Goal: Information Seeking & Learning: Learn about a topic

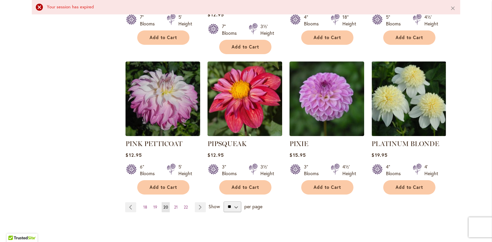
scroll to position [574, 0]
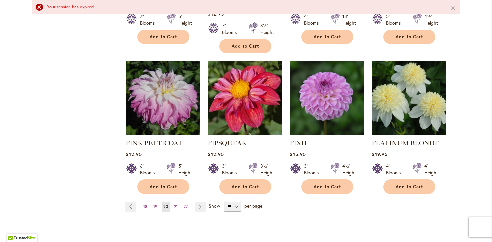
click at [410, 107] on img at bounding box center [409, 98] width 78 height 78
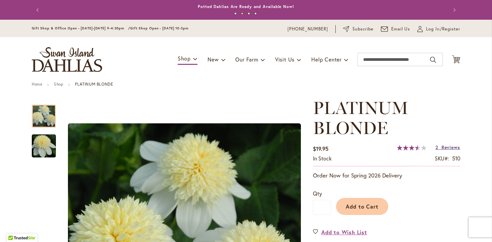
click at [450, 148] on span "Reviews" at bounding box center [451, 147] width 19 height 6
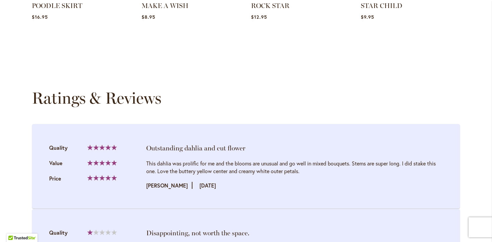
scroll to position [705, 0]
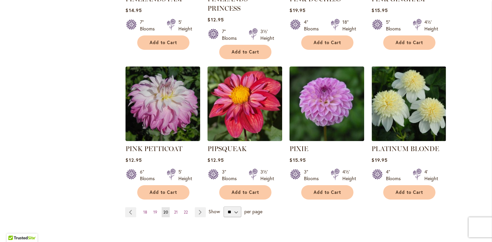
scroll to position [553, 0]
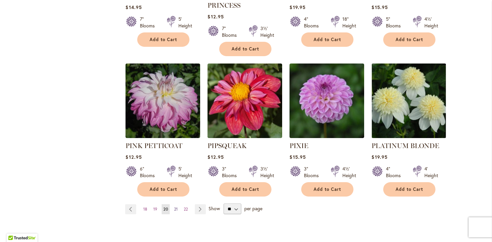
click at [174, 207] on span "21" at bounding box center [176, 209] width 4 height 5
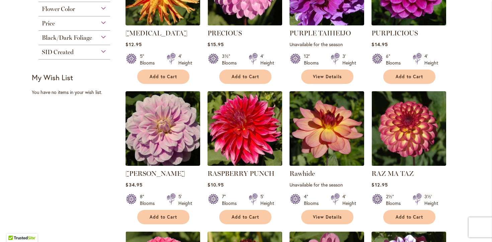
scroll to position [367, 0]
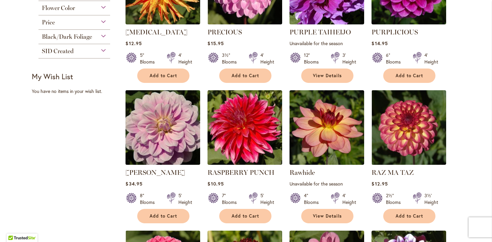
click at [155, 137] on img at bounding box center [163, 128] width 78 height 78
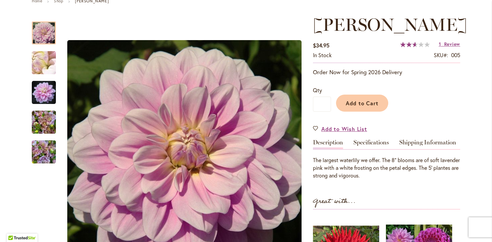
scroll to position [85, 0]
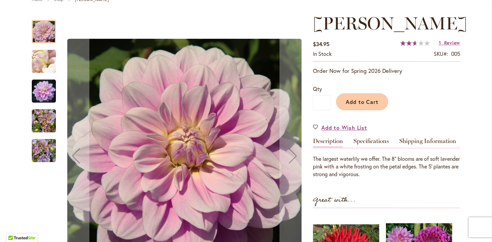
click at [38, 151] on img "RANDI DAWN" at bounding box center [44, 151] width 24 height 32
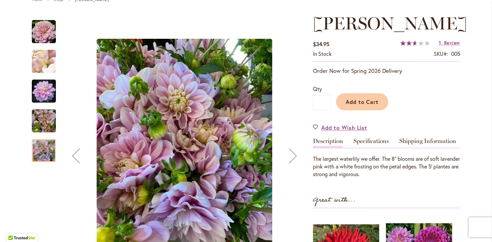
click at [45, 120] on img "RANDI DAWN" at bounding box center [44, 121] width 24 height 32
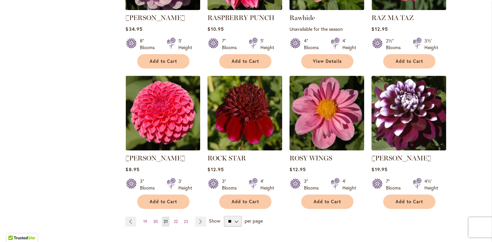
scroll to position [524, 0]
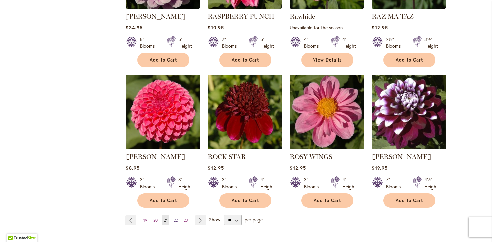
click at [178, 219] on span "22" at bounding box center [176, 220] width 4 height 5
